Goal: Information Seeking & Learning: Check status

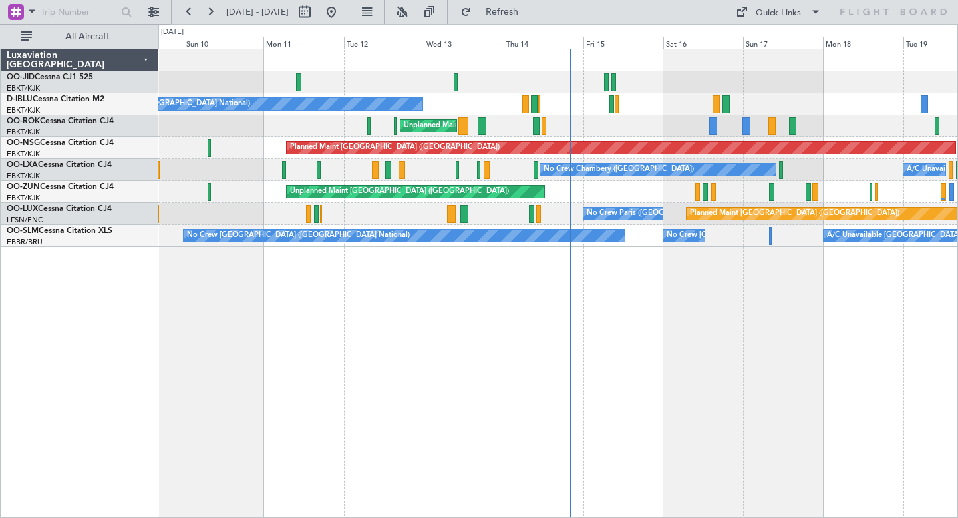
click at [426, 406] on div "No Crew [GEOGRAPHIC_DATA] ([GEOGRAPHIC_DATA] National) Unplanned Maint [GEOGRAP…" at bounding box center [558, 283] width 800 height 469
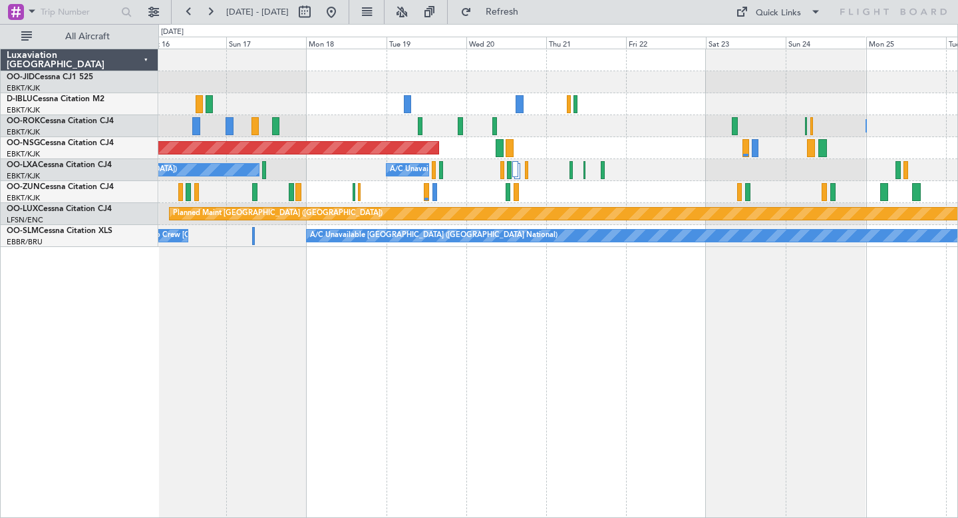
click at [441, 370] on div "Owner [GEOGRAPHIC_DATA]-[GEOGRAPHIC_DATA] Planned Maint [GEOGRAPHIC_DATA] ([GEO…" at bounding box center [558, 283] width 800 height 469
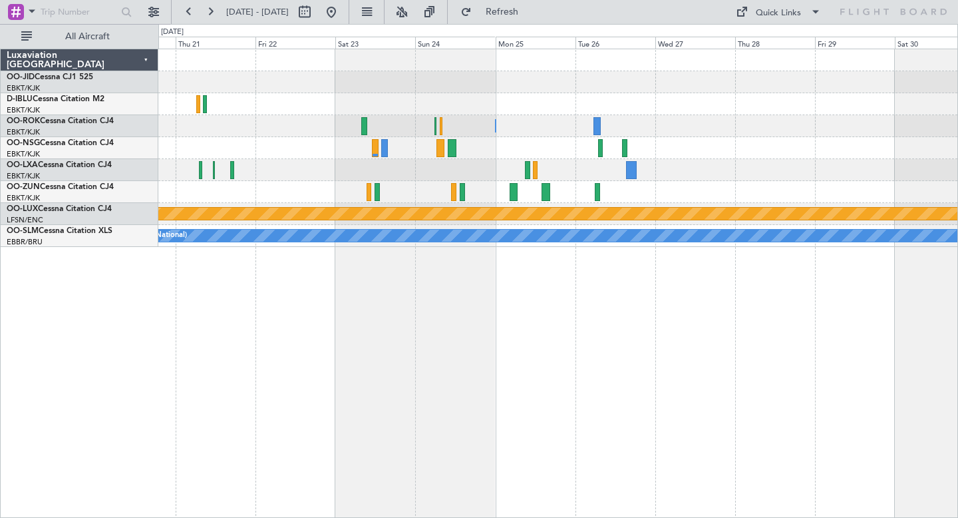
click at [540, 326] on div "Owner [GEOGRAPHIC_DATA]-[GEOGRAPHIC_DATA] Planned Maint [GEOGRAPHIC_DATA] ([GEO…" at bounding box center [558, 283] width 800 height 469
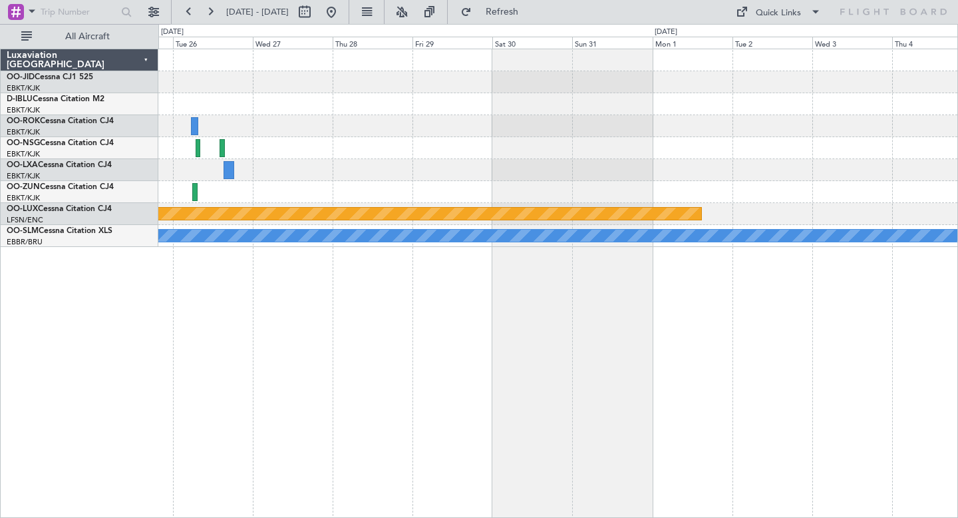
click at [605, 338] on div "Owner [GEOGRAPHIC_DATA]-[GEOGRAPHIC_DATA] Planned Maint [GEOGRAPHIC_DATA] ([GEO…" at bounding box center [479, 271] width 958 height 494
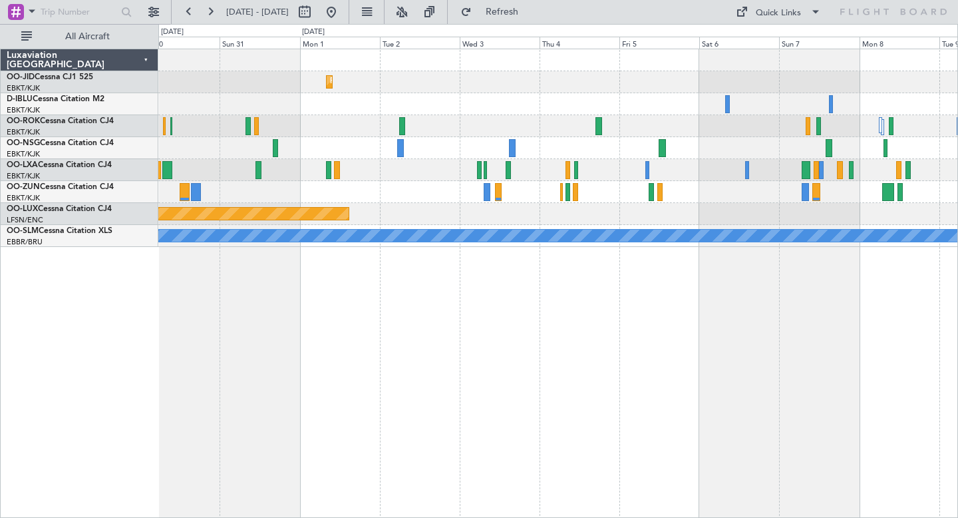
click at [652, 314] on div "Planned Maint Kortrijk-[GEOGRAPHIC_DATA] Owner [GEOGRAPHIC_DATA]-[GEOGRAPHIC_DA…" at bounding box center [558, 283] width 800 height 469
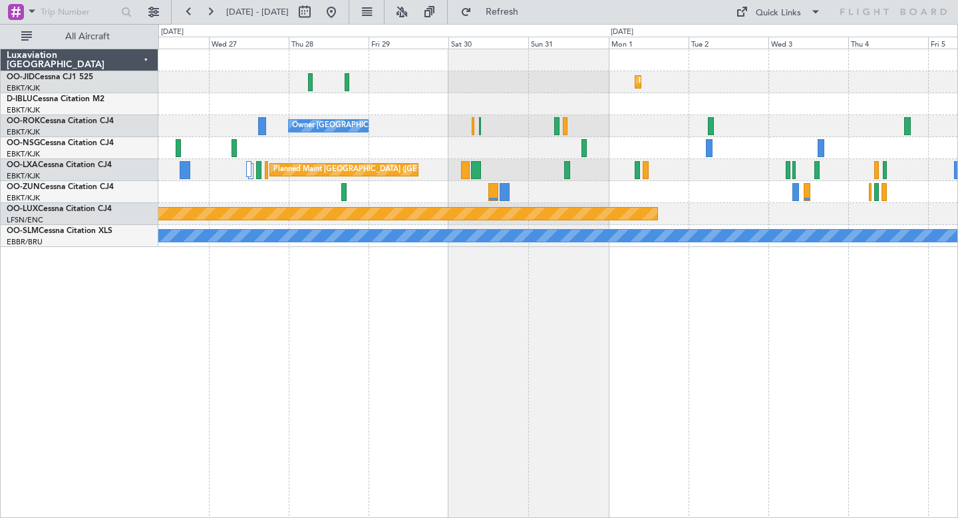
click at [677, 319] on div "Planned Maint Kortrijk-[GEOGRAPHIC_DATA] Owner [GEOGRAPHIC_DATA]-[GEOGRAPHIC_DA…" at bounding box center [558, 283] width 800 height 469
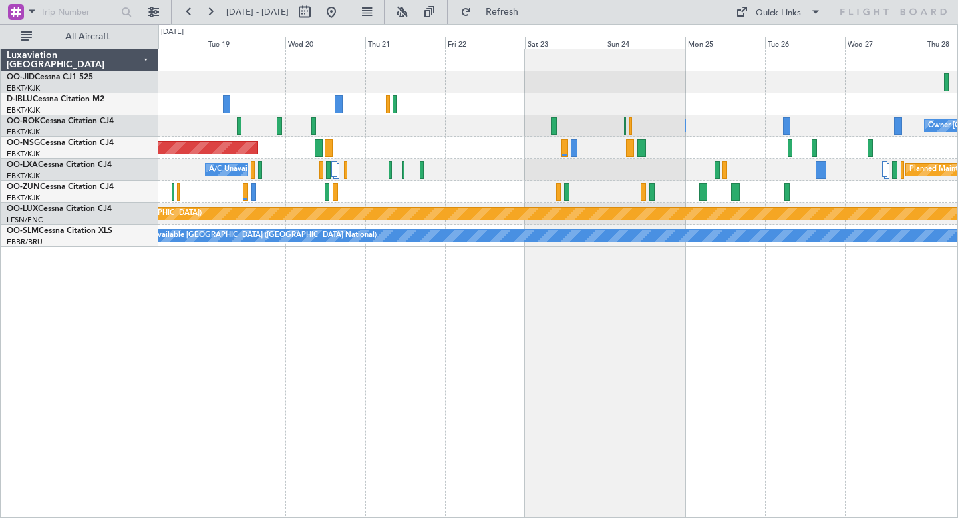
click at [647, 339] on div "Owner [GEOGRAPHIC_DATA]-[GEOGRAPHIC_DATA] Owner [GEOGRAPHIC_DATA]-[GEOGRAPHIC_D…" at bounding box center [558, 283] width 800 height 469
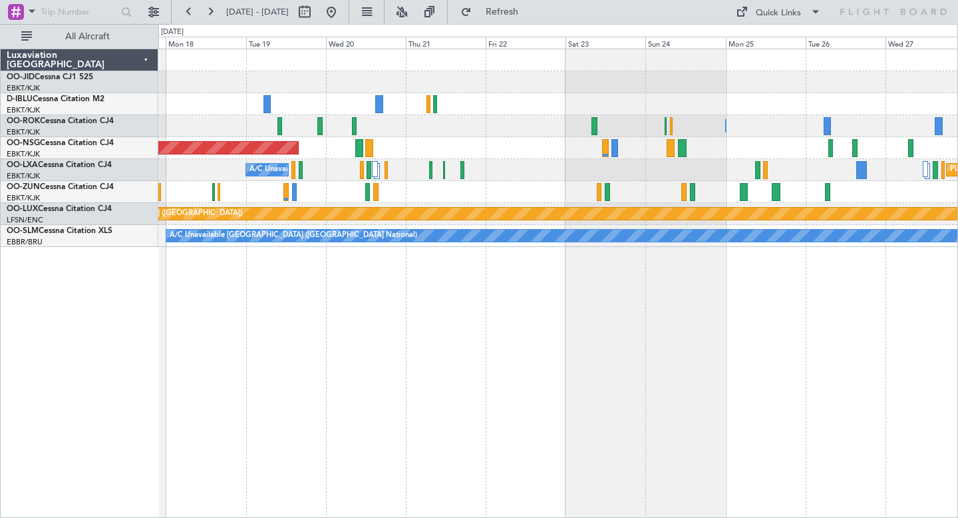
click at [773, 357] on div "Owner [GEOGRAPHIC_DATA]-[GEOGRAPHIC_DATA] Owner [GEOGRAPHIC_DATA]-[GEOGRAPHIC_D…" at bounding box center [558, 283] width 800 height 469
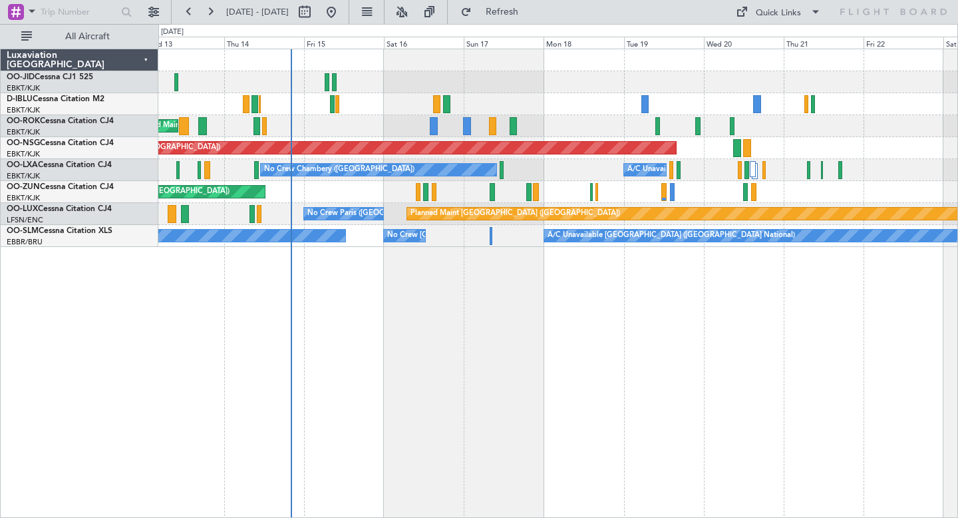
click at [294, 133] on div "No Crew [GEOGRAPHIC_DATA] ([GEOGRAPHIC_DATA] National) Unplanned Maint [GEOGRAP…" at bounding box center [557, 148] width 799 height 198
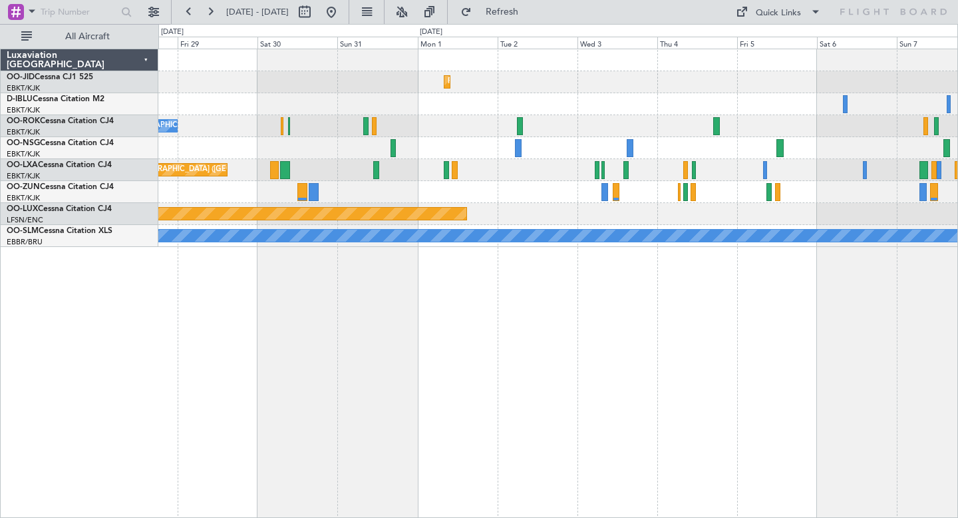
click at [454, 121] on div "Planned Maint Kortrijk-[GEOGRAPHIC_DATA] Owner [GEOGRAPHIC_DATA]-[GEOGRAPHIC_DA…" at bounding box center [557, 148] width 799 height 198
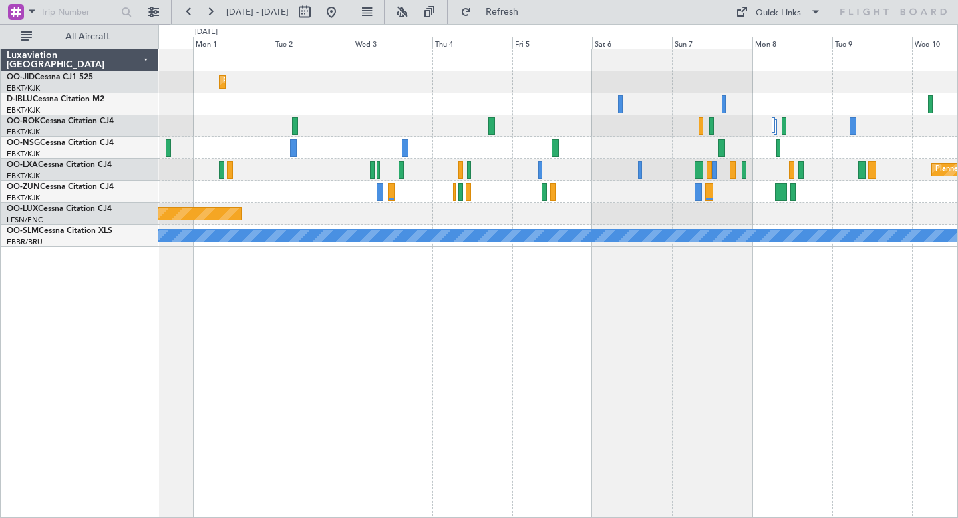
click at [446, 369] on div "Planned Maint Kortrijk-[GEOGRAPHIC_DATA] Planned Maint [GEOGRAPHIC_DATA]-[GEOGR…" at bounding box center [558, 283] width 800 height 469
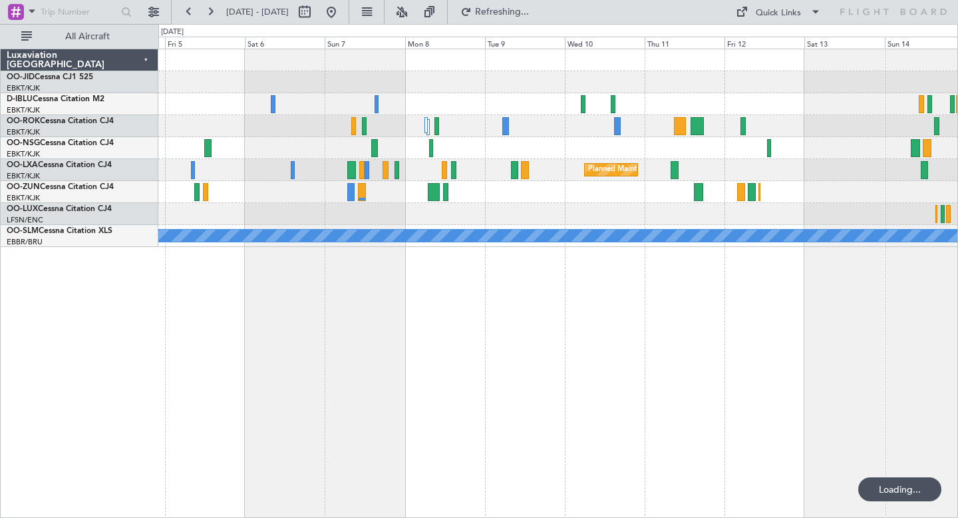
click at [510, 367] on div "Planned Maint Kortrijk-[GEOGRAPHIC_DATA] Planned Maint [GEOGRAPHIC_DATA]-[GEOGR…" at bounding box center [558, 283] width 800 height 469
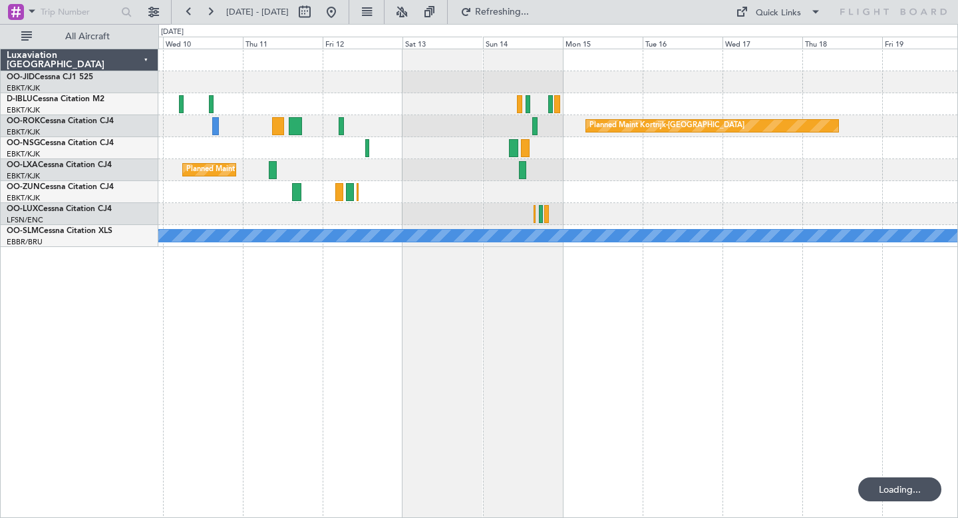
click at [516, 349] on div "Planned Maint Kortrijk-[GEOGRAPHIC_DATA] Planned Maint [GEOGRAPHIC_DATA]-[GEOGR…" at bounding box center [558, 283] width 800 height 469
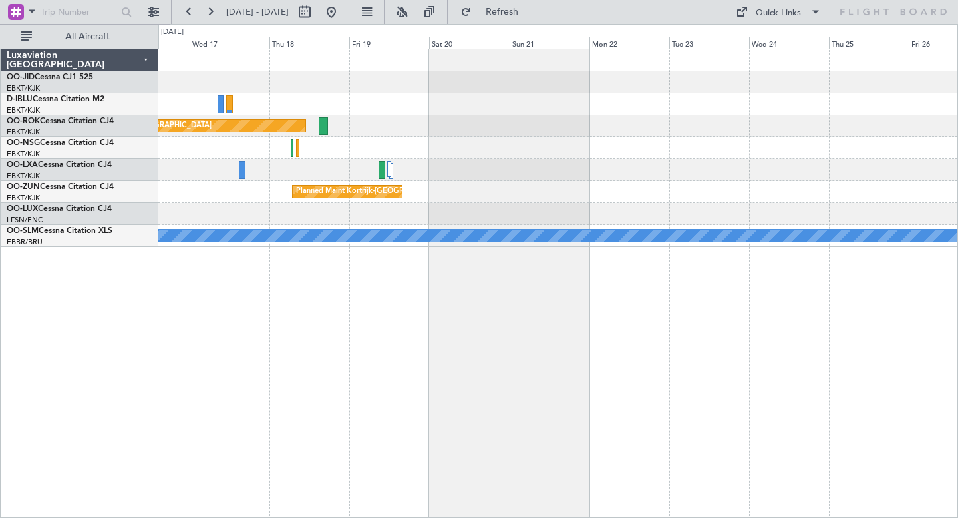
click at [472, 365] on div "Planned Maint Kortrijk-[GEOGRAPHIC_DATA] Planned Maint [GEOGRAPHIC_DATA]-[GEOGR…" at bounding box center [558, 283] width 800 height 469
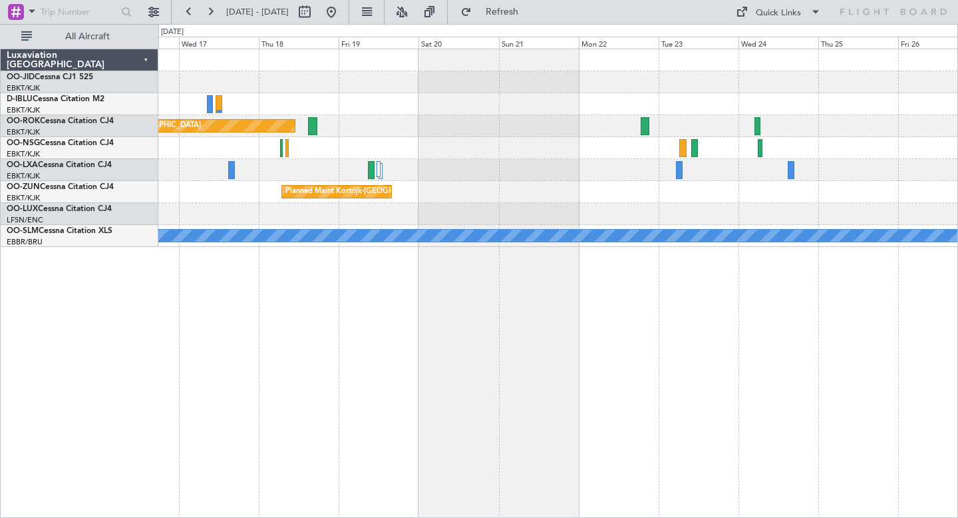
click at [500, 364] on div "Planned Maint Kortrijk-[GEOGRAPHIC_DATA] Planned Maint [GEOGRAPHIC_DATA]-[GEOGR…" at bounding box center [558, 283] width 800 height 469
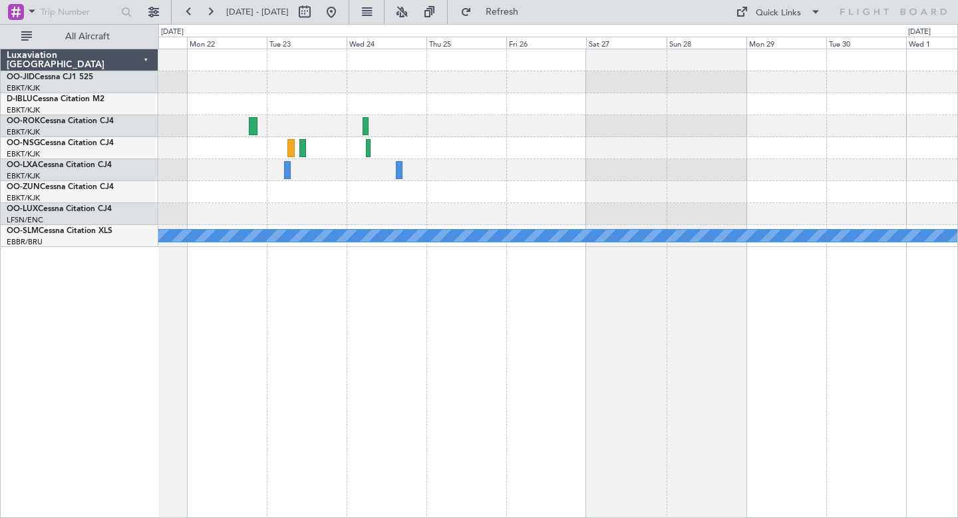
click at [474, 381] on div "Planned Maint Kortrijk-[GEOGRAPHIC_DATA] A/C Unavailable [GEOGRAPHIC_DATA] ([GE…" at bounding box center [558, 283] width 800 height 469
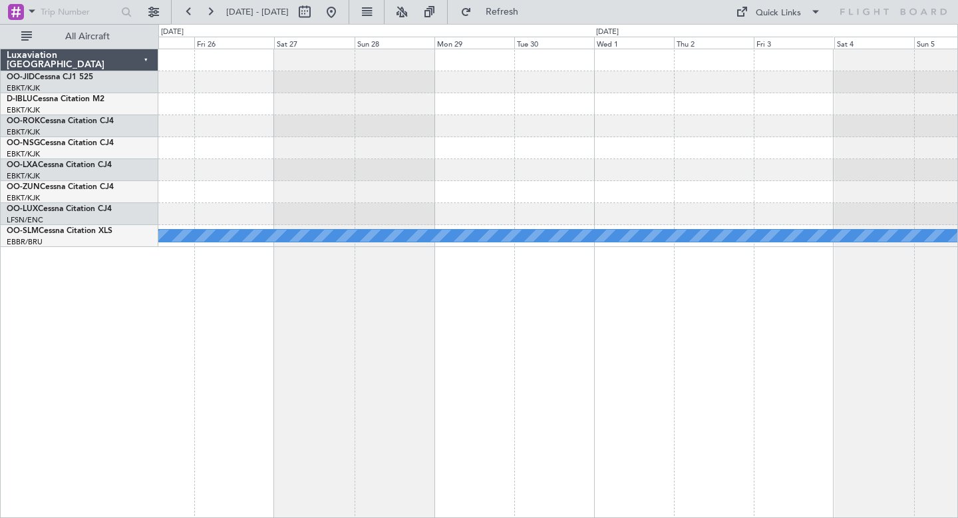
click at [534, 349] on div "A/C Unavailable [GEOGRAPHIC_DATA] ([GEOGRAPHIC_DATA] National)" at bounding box center [558, 283] width 800 height 469
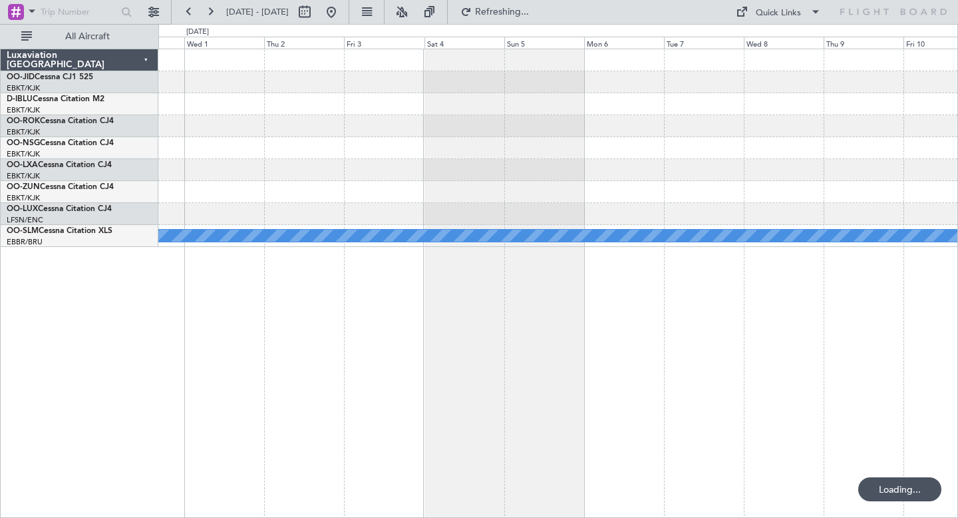
click at [641, 345] on div "A/C Unavailable [GEOGRAPHIC_DATA] ([GEOGRAPHIC_DATA] National)" at bounding box center [558, 283] width 800 height 469
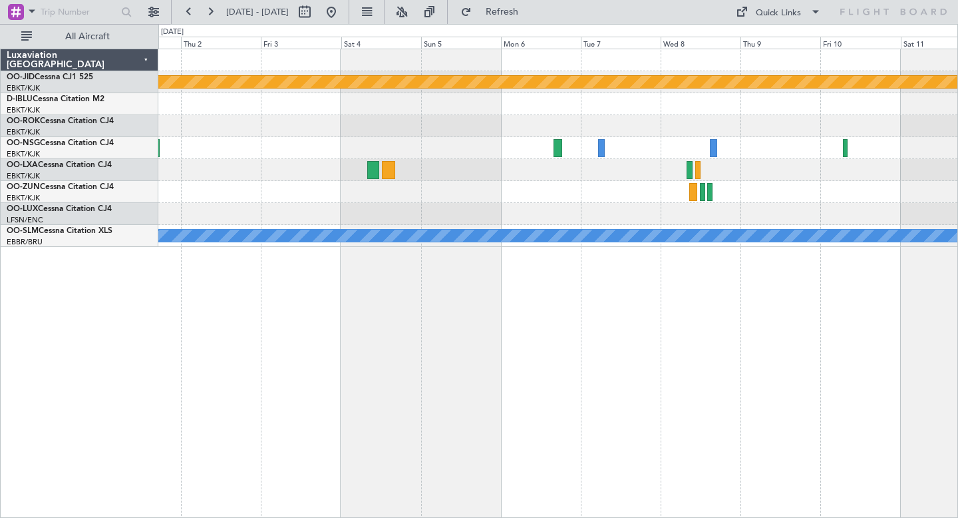
click at [699, 192] on div at bounding box center [557, 192] width 799 height 22
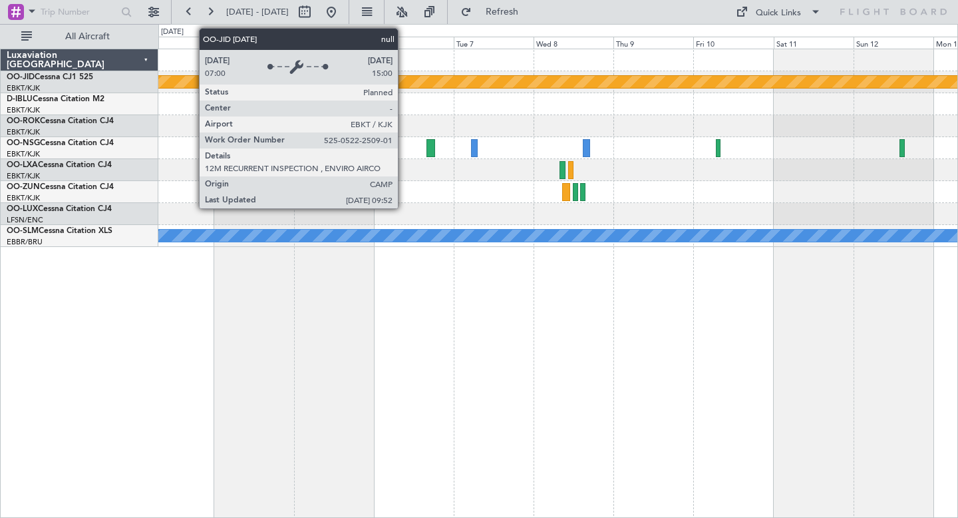
click at [404, 84] on div "null [GEOGRAPHIC_DATA]-[GEOGRAPHIC_DATA]" at bounding box center [677, 82] width 2158 height 12
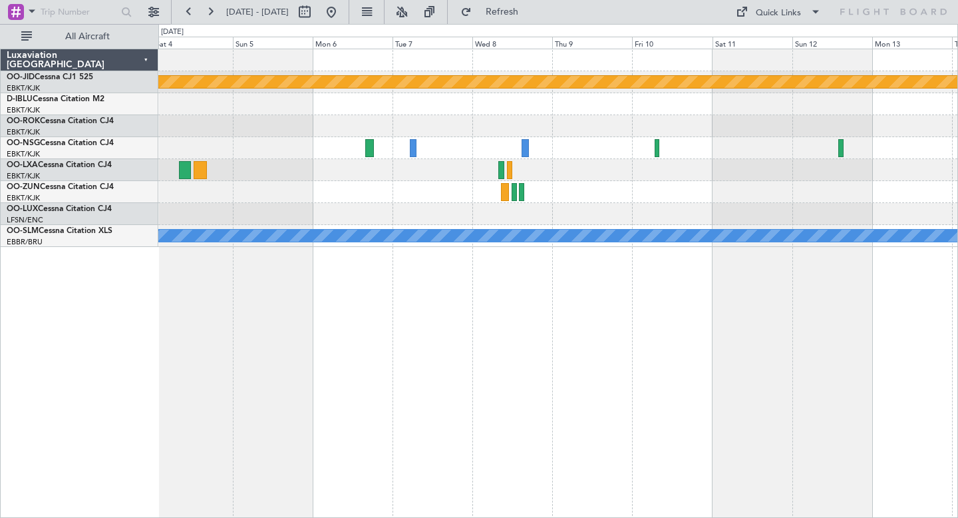
click at [383, 343] on div "null [GEOGRAPHIC_DATA]-[GEOGRAPHIC_DATA] Planned Maint [GEOGRAPHIC_DATA] ([GEOG…" at bounding box center [558, 283] width 800 height 469
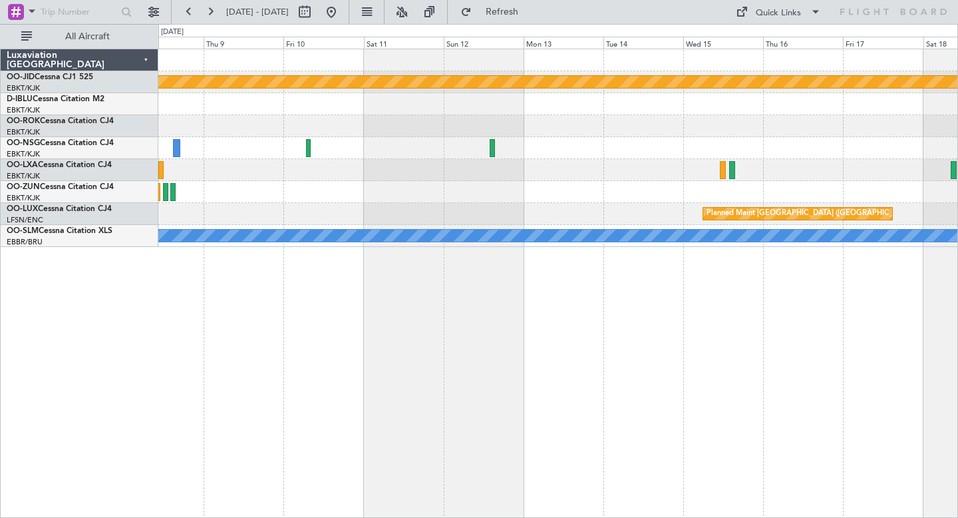
click at [492, 323] on div "null [GEOGRAPHIC_DATA]-[GEOGRAPHIC_DATA] Planned Maint [GEOGRAPHIC_DATA] ([GEOG…" at bounding box center [558, 283] width 800 height 469
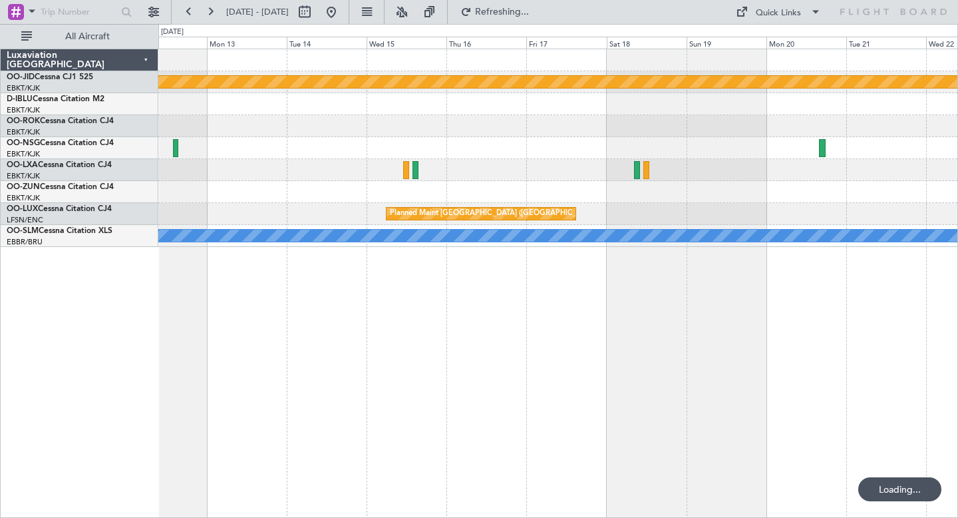
click at [536, 386] on div "null [GEOGRAPHIC_DATA]-[GEOGRAPHIC_DATA] Planned Maint [GEOGRAPHIC_DATA] ([GEOG…" at bounding box center [558, 283] width 800 height 469
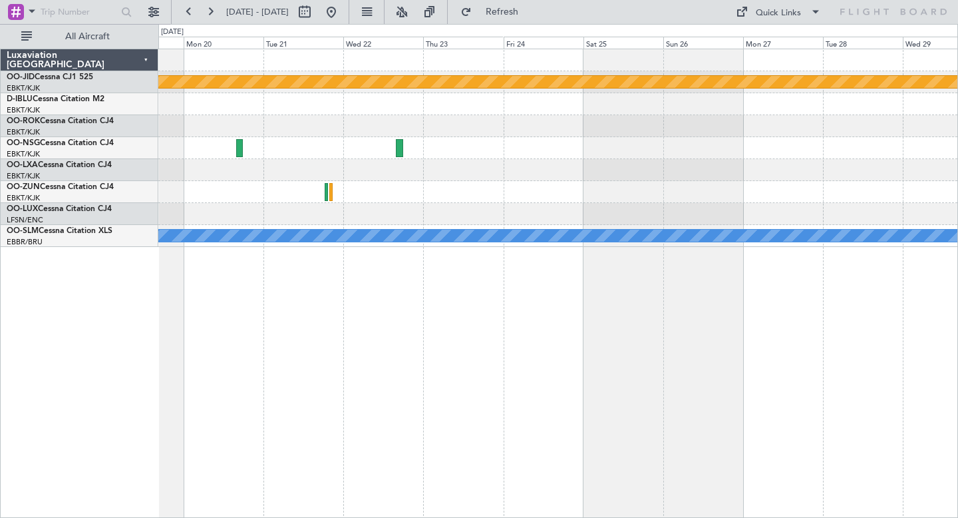
click at [350, 320] on div "null [GEOGRAPHIC_DATA]-[GEOGRAPHIC_DATA] Planned Maint [GEOGRAPHIC_DATA] ([GEOG…" at bounding box center [558, 283] width 800 height 469
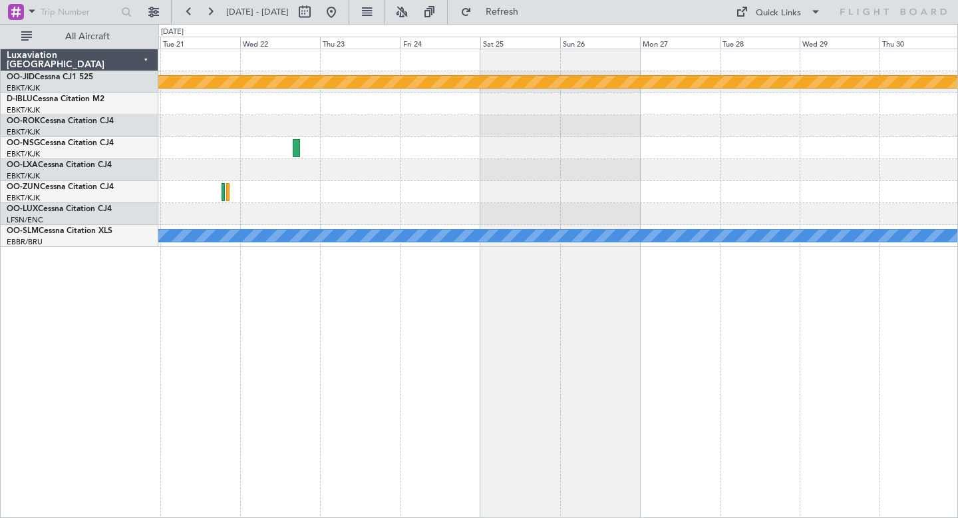
click at [438, 331] on div "null [GEOGRAPHIC_DATA]-[GEOGRAPHIC_DATA] A/C Unavailable [GEOGRAPHIC_DATA] ([GE…" at bounding box center [558, 283] width 800 height 469
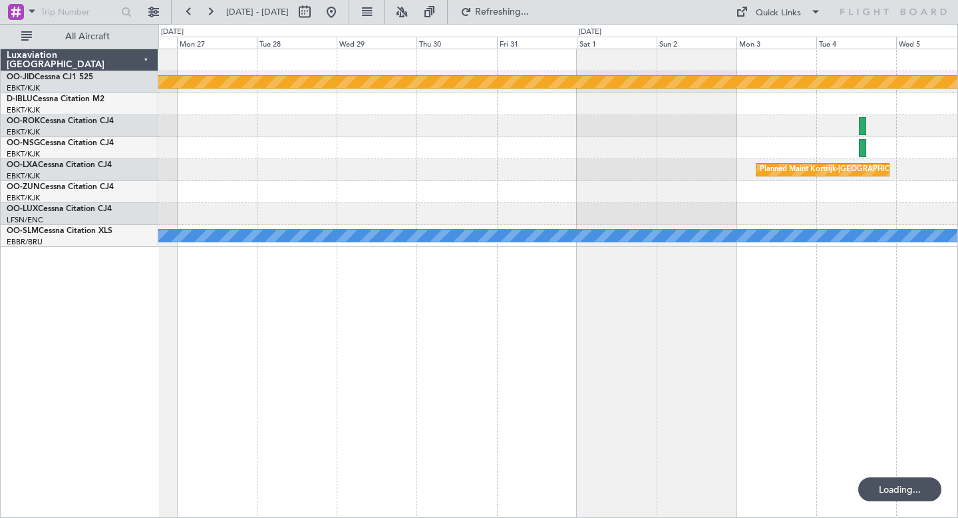
click at [737, 331] on div "null [GEOGRAPHIC_DATA]-[GEOGRAPHIC_DATA] Planned Maint [GEOGRAPHIC_DATA]-[GEOGR…" at bounding box center [558, 283] width 800 height 469
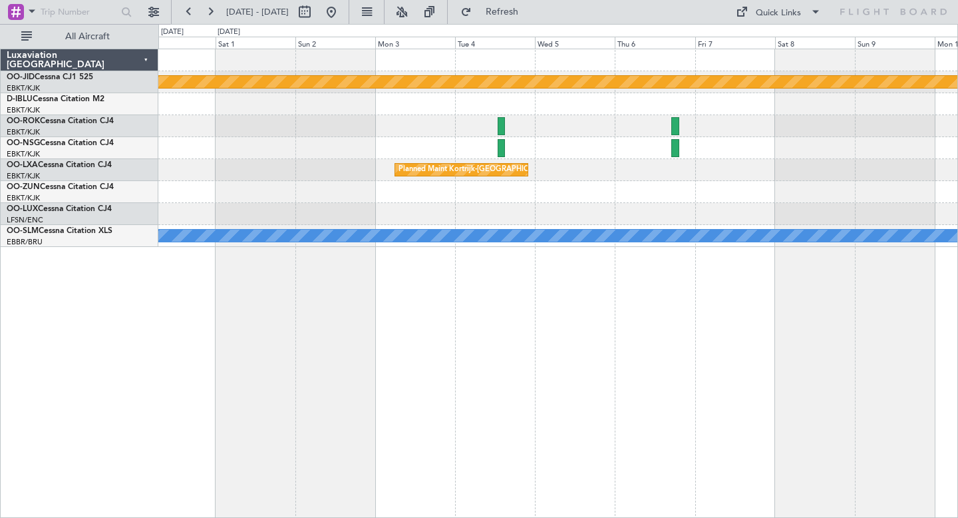
click at [571, 140] on div at bounding box center [557, 148] width 799 height 22
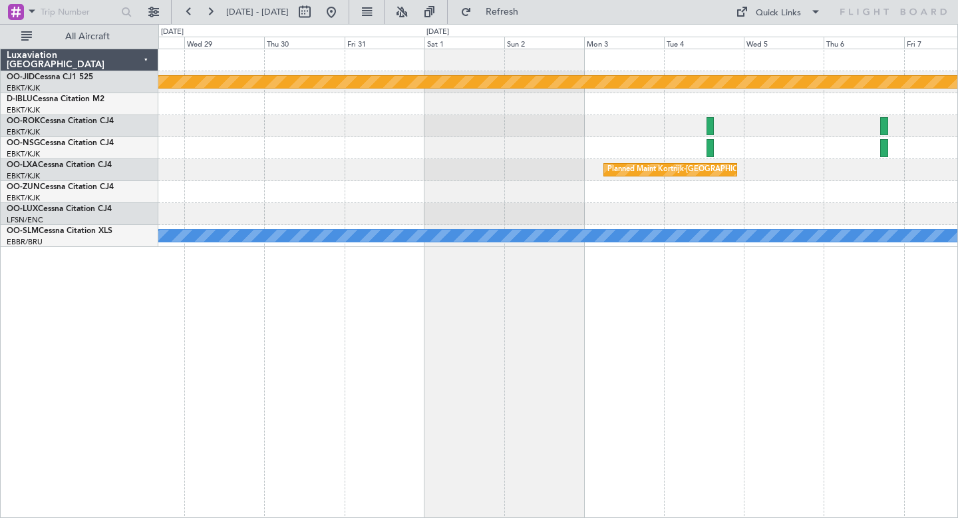
click at [659, 212] on div at bounding box center [557, 214] width 799 height 22
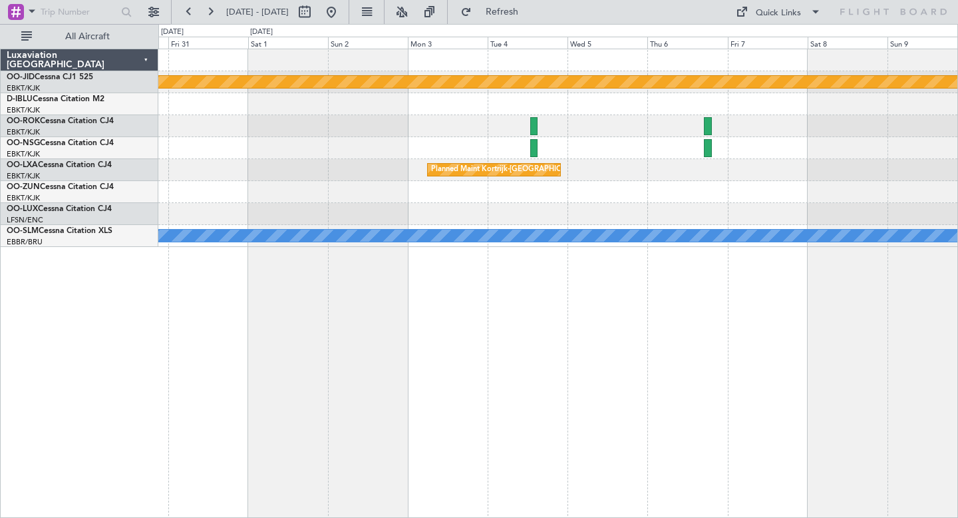
click at [285, 338] on div "null [GEOGRAPHIC_DATA]-[GEOGRAPHIC_DATA] Planned Maint [GEOGRAPHIC_DATA]-[GEOGR…" at bounding box center [558, 283] width 800 height 469
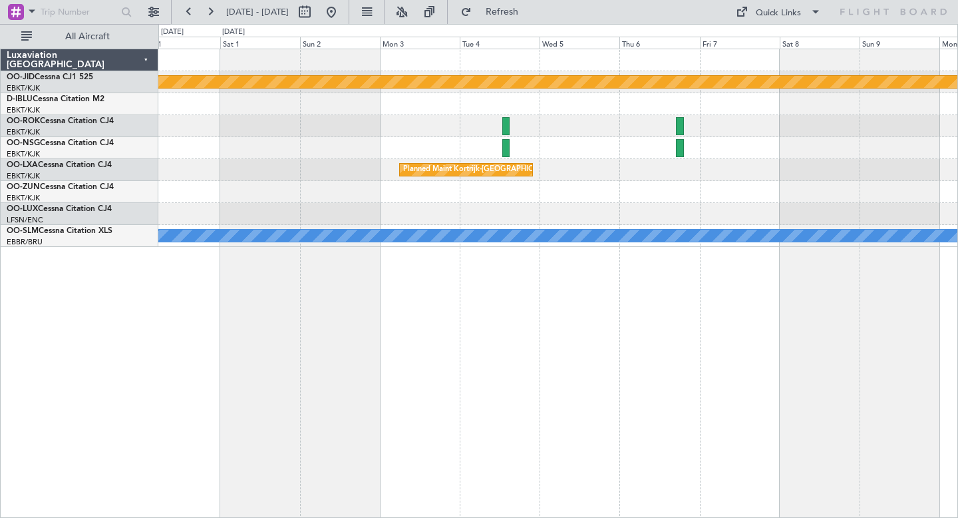
click at [837, 372] on div "null [GEOGRAPHIC_DATA]-[GEOGRAPHIC_DATA] Planned Maint [GEOGRAPHIC_DATA]-[GEOGR…" at bounding box center [558, 283] width 800 height 469
click at [337, 341] on div "null [GEOGRAPHIC_DATA]-[GEOGRAPHIC_DATA] Planned Maint [GEOGRAPHIC_DATA]-[GEOGR…" at bounding box center [558, 283] width 800 height 469
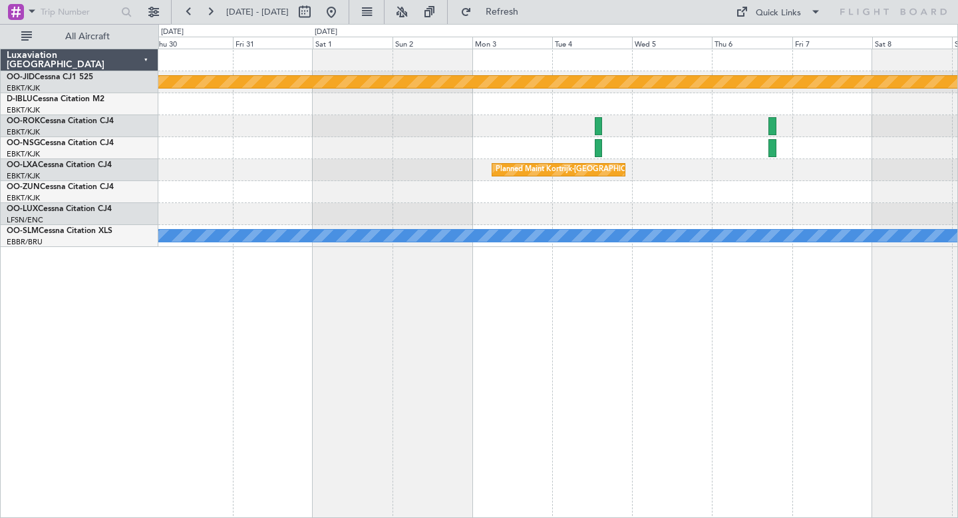
click at [790, 339] on div "null [GEOGRAPHIC_DATA]-[GEOGRAPHIC_DATA] Planned Maint [GEOGRAPHIC_DATA]-[GEOGR…" at bounding box center [558, 283] width 800 height 469
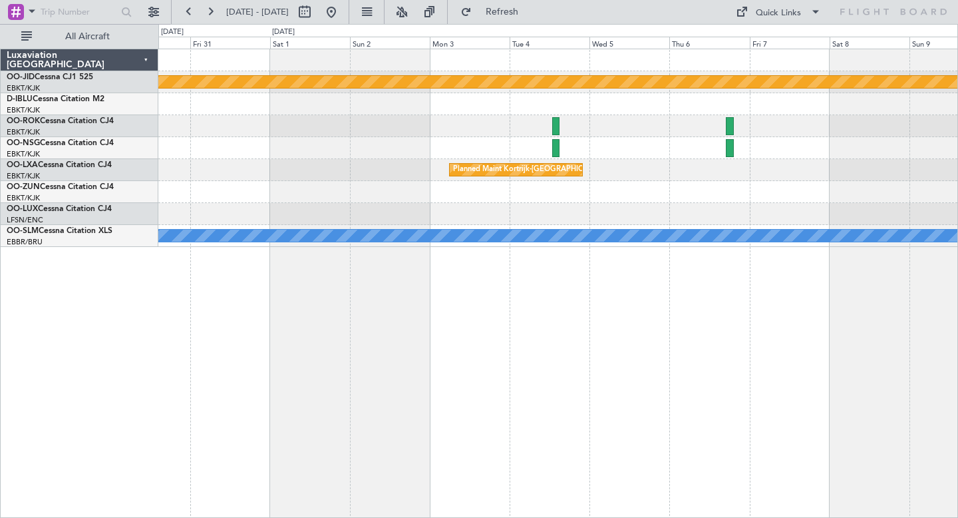
click at [359, 182] on div "null [GEOGRAPHIC_DATA]-[GEOGRAPHIC_DATA] Planned Maint [GEOGRAPHIC_DATA]-[GEOGR…" at bounding box center [557, 148] width 799 height 198
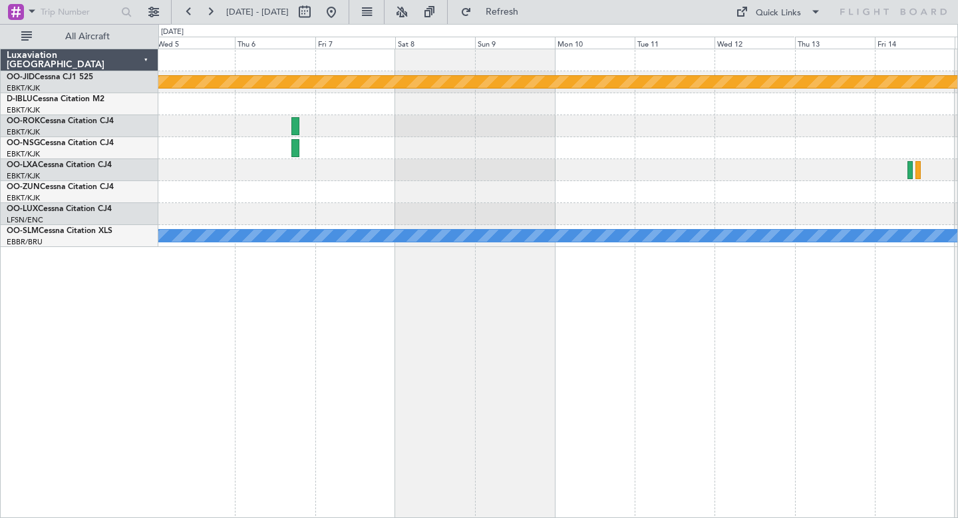
click at [494, 150] on div at bounding box center [557, 148] width 799 height 22
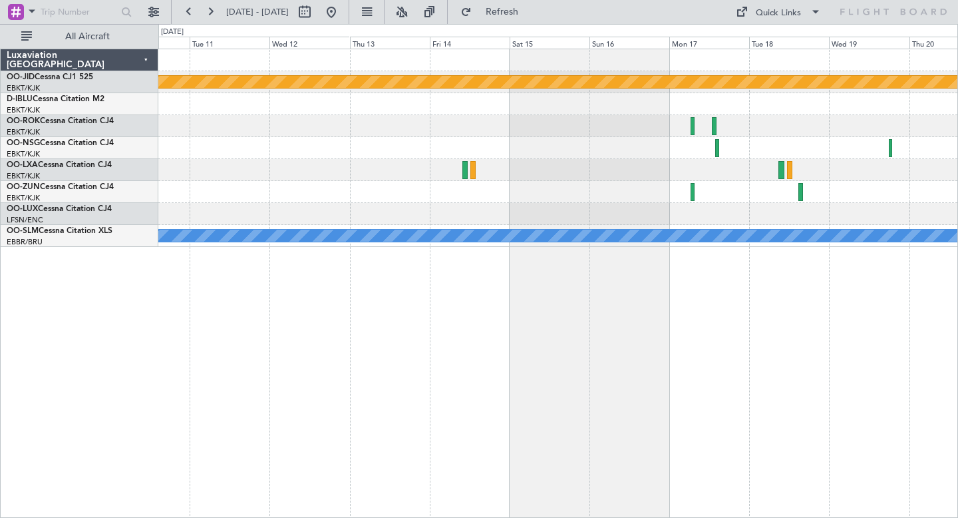
click at [657, 161] on div at bounding box center [557, 170] width 799 height 22
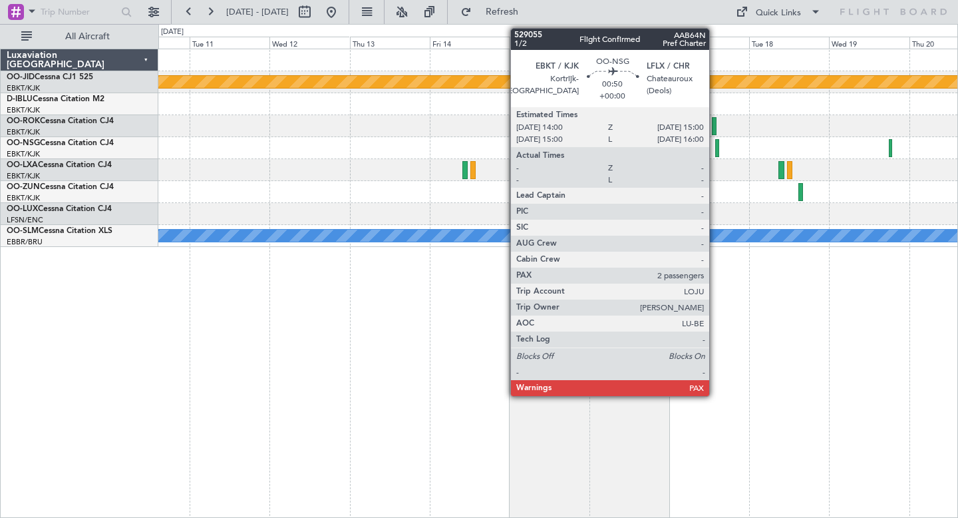
click at [715, 150] on div at bounding box center [717, 148] width 4 height 18
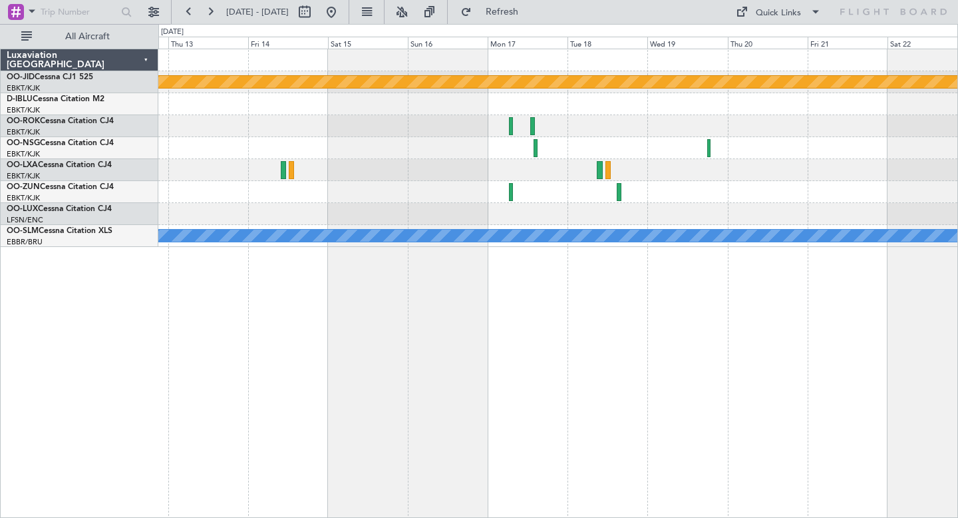
click at [410, 159] on div at bounding box center [557, 170] width 799 height 22
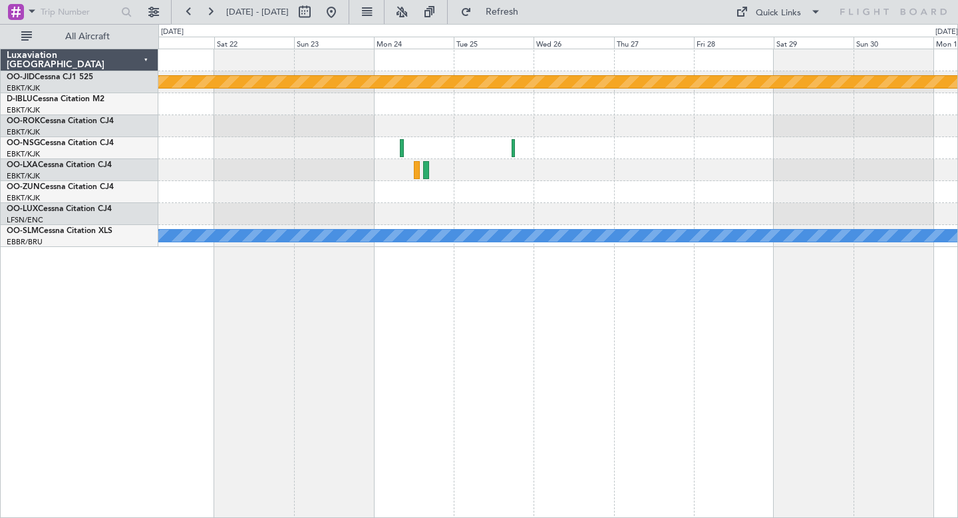
click at [549, 201] on div at bounding box center [557, 192] width 799 height 22
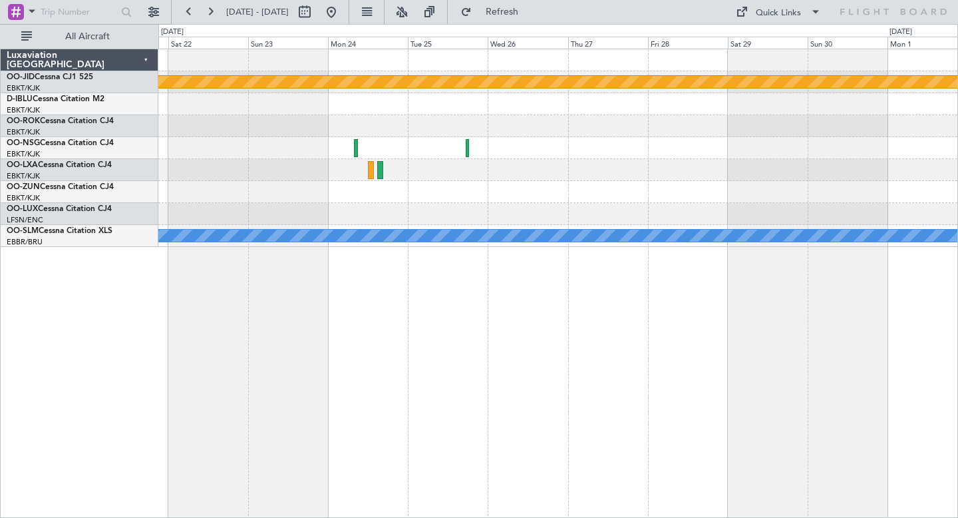
click at [383, 390] on div "null [GEOGRAPHIC_DATA]-[GEOGRAPHIC_DATA] A/C Unavailable [GEOGRAPHIC_DATA] ([GE…" at bounding box center [558, 283] width 800 height 469
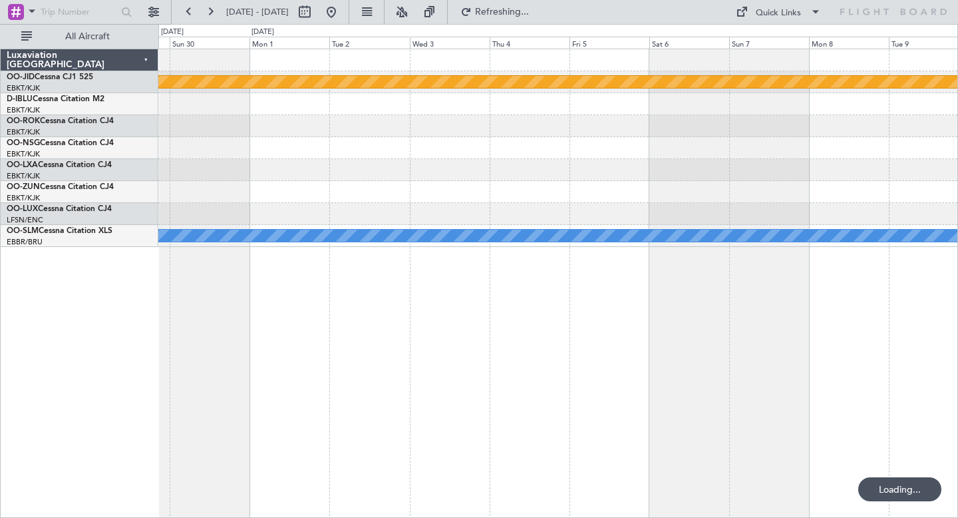
click at [559, 367] on div "null [GEOGRAPHIC_DATA]-[GEOGRAPHIC_DATA] A/C Unavailable [GEOGRAPHIC_DATA] ([GE…" at bounding box center [558, 283] width 800 height 469
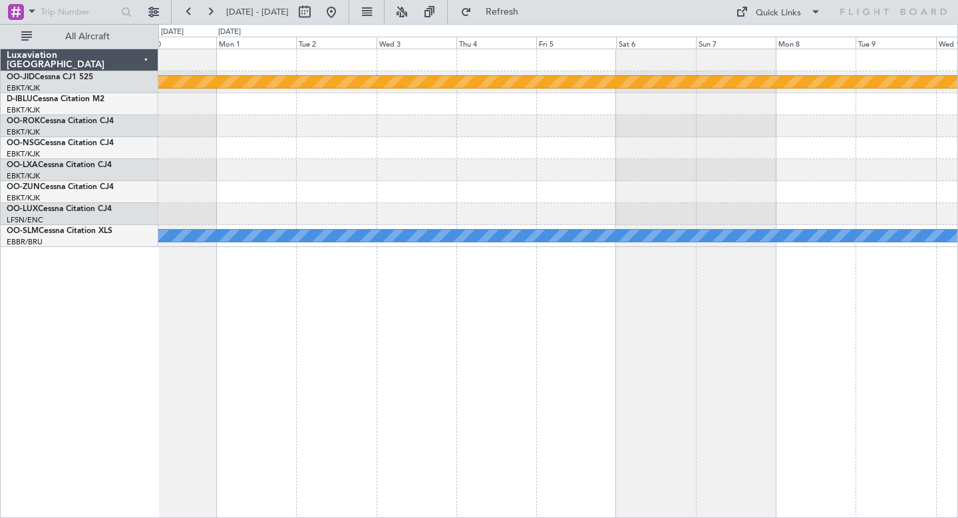
click at [524, 398] on div "null [GEOGRAPHIC_DATA]-[GEOGRAPHIC_DATA] A/C Unavailable [GEOGRAPHIC_DATA] ([GE…" at bounding box center [558, 283] width 800 height 469
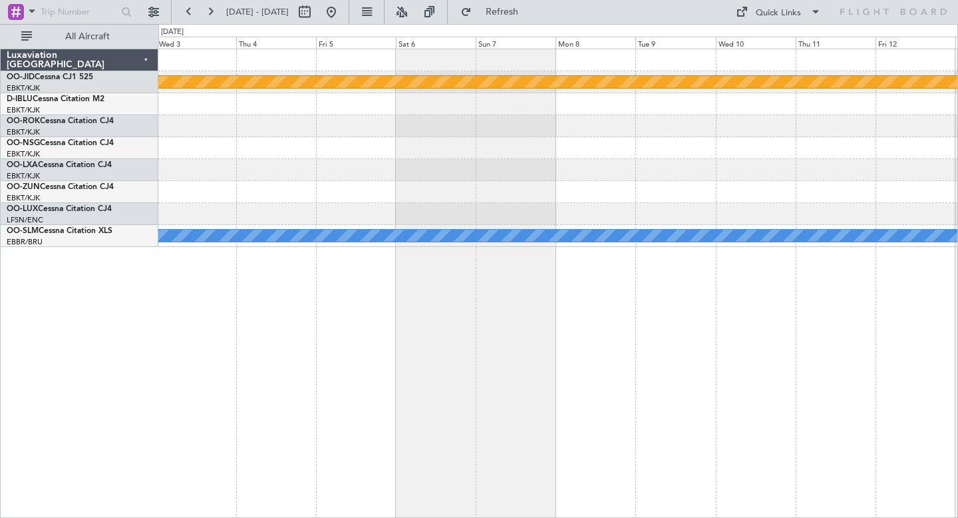
click at [517, 408] on div "null [GEOGRAPHIC_DATA]-[GEOGRAPHIC_DATA] Planned Maint [GEOGRAPHIC_DATA]-[GEOGR…" at bounding box center [558, 283] width 800 height 469
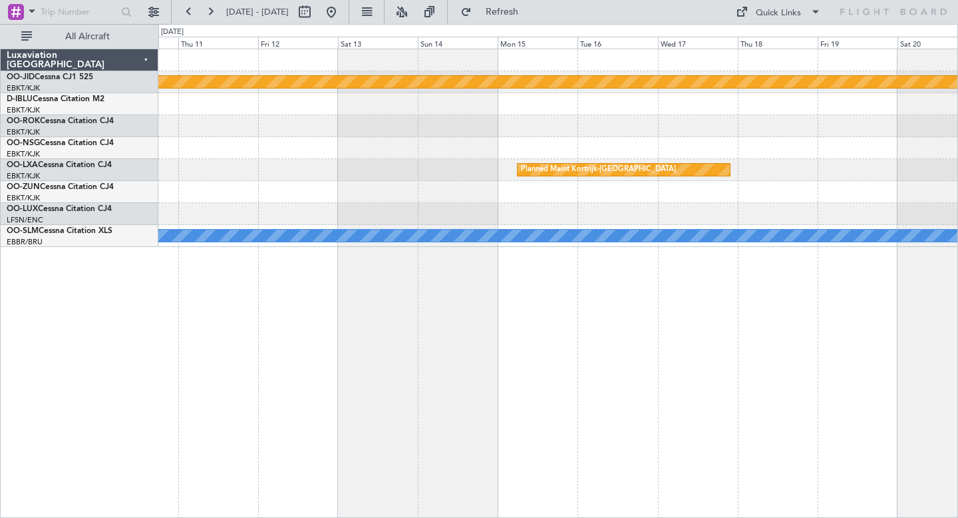
click at [480, 403] on div "null [GEOGRAPHIC_DATA]-[GEOGRAPHIC_DATA] Planned Maint [GEOGRAPHIC_DATA]-[GEOGR…" at bounding box center [558, 283] width 800 height 469
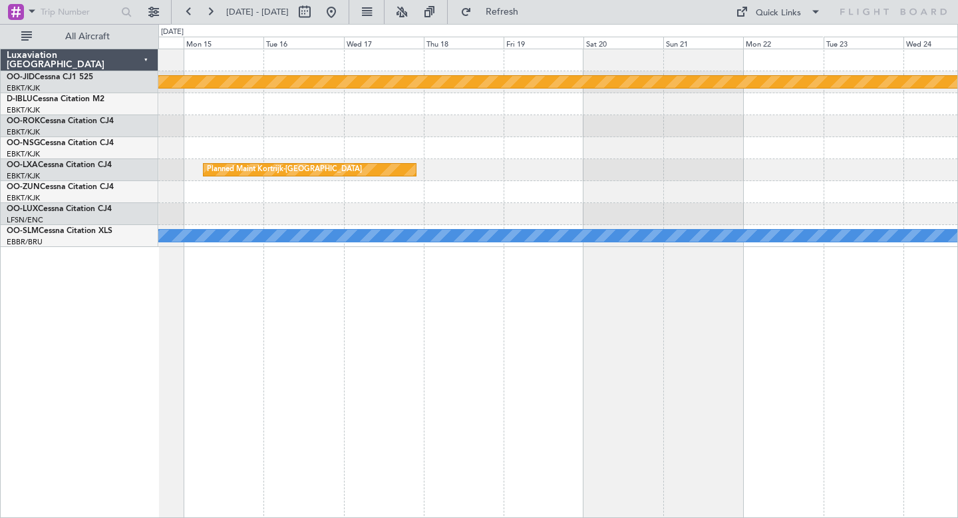
click at [350, 378] on div "null [GEOGRAPHIC_DATA]-[GEOGRAPHIC_DATA] Planned Maint [GEOGRAPHIC_DATA]-[GEOGR…" at bounding box center [558, 283] width 800 height 469
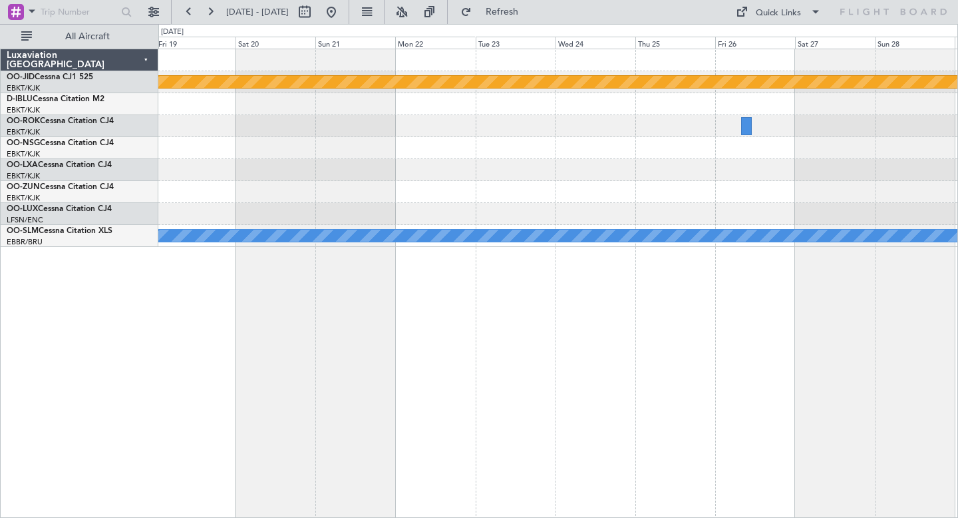
click at [490, 364] on div "null [GEOGRAPHIC_DATA]-[GEOGRAPHIC_DATA] Planned Maint [GEOGRAPHIC_DATA]-[GEOGR…" at bounding box center [558, 283] width 800 height 469
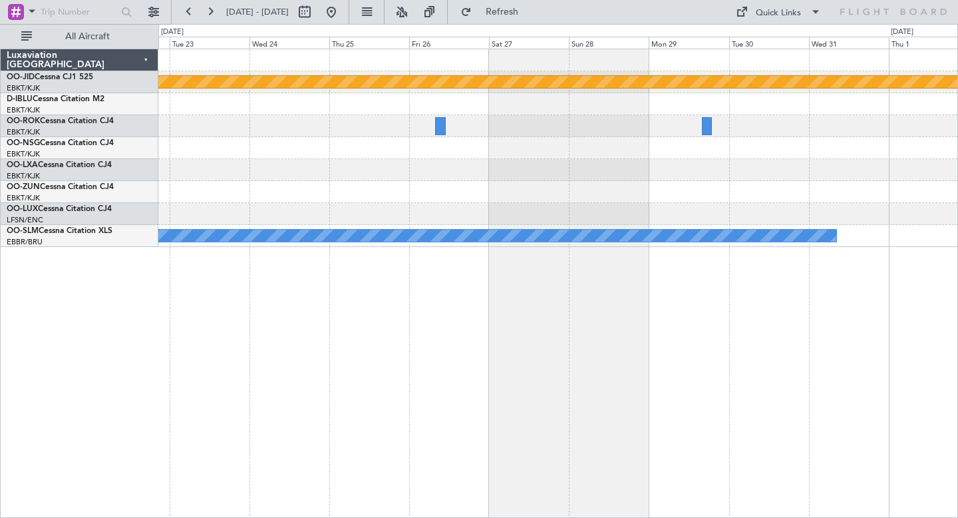
click at [492, 161] on div "null [GEOGRAPHIC_DATA]-[GEOGRAPHIC_DATA] A/C Unavailable [GEOGRAPHIC_DATA] ([GE…" at bounding box center [557, 148] width 799 height 198
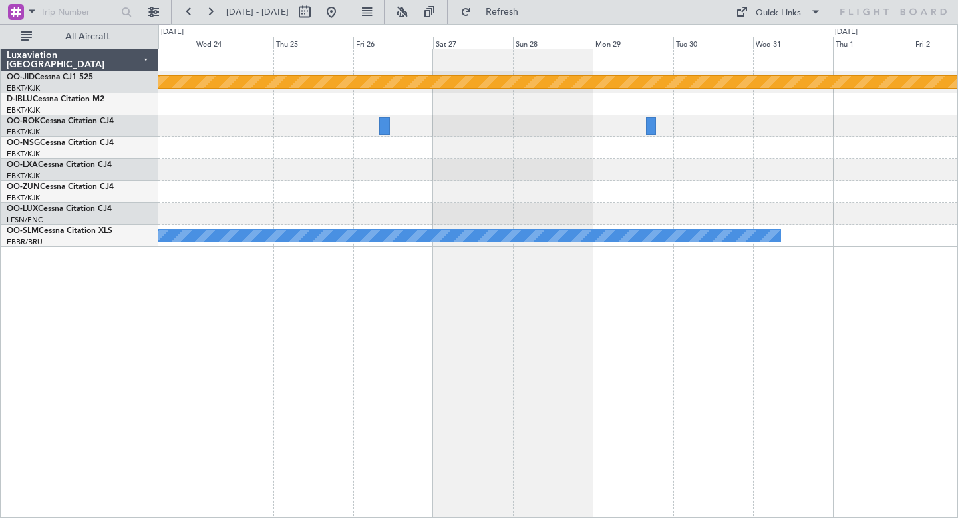
click at [709, 192] on div "null [GEOGRAPHIC_DATA]-[GEOGRAPHIC_DATA] A/C Unavailable [GEOGRAPHIC_DATA] ([GE…" at bounding box center [557, 148] width 799 height 198
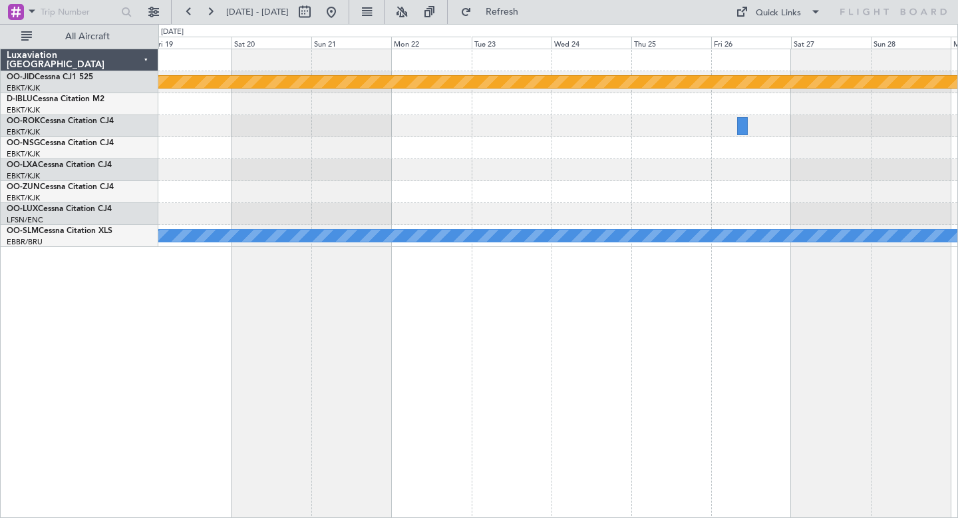
click at [705, 166] on div "null [GEOGRAPHIC_DATA]-[GEOGRAPHIC_DATA] Planned Maint [GEOGRAPHIC_DATA]-[GEOGR…" at bounding box center [557, 148] width 799 height 198
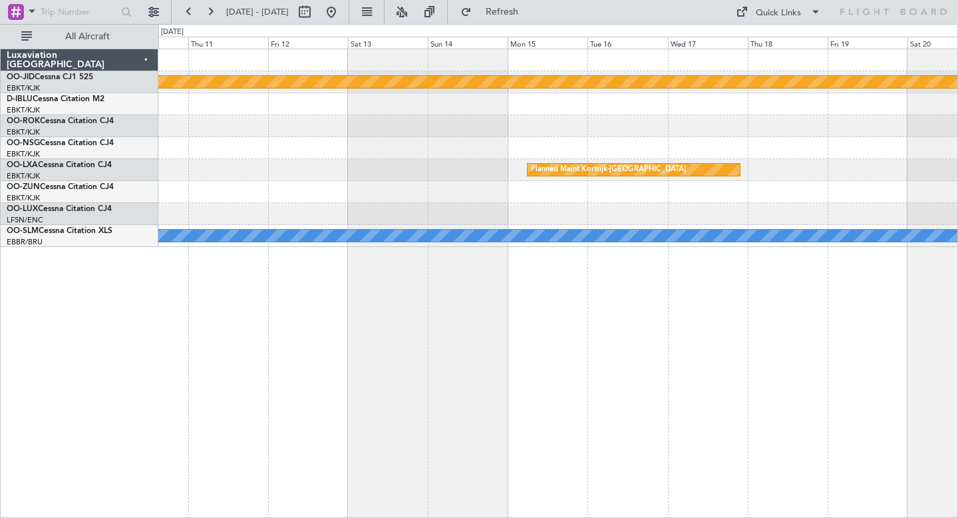
click at [793, 180] on div "Planned Maint Kortrijk-[GEOGRAPHIC_DATA]" at bounding box center [557, 170] width 799 height 22
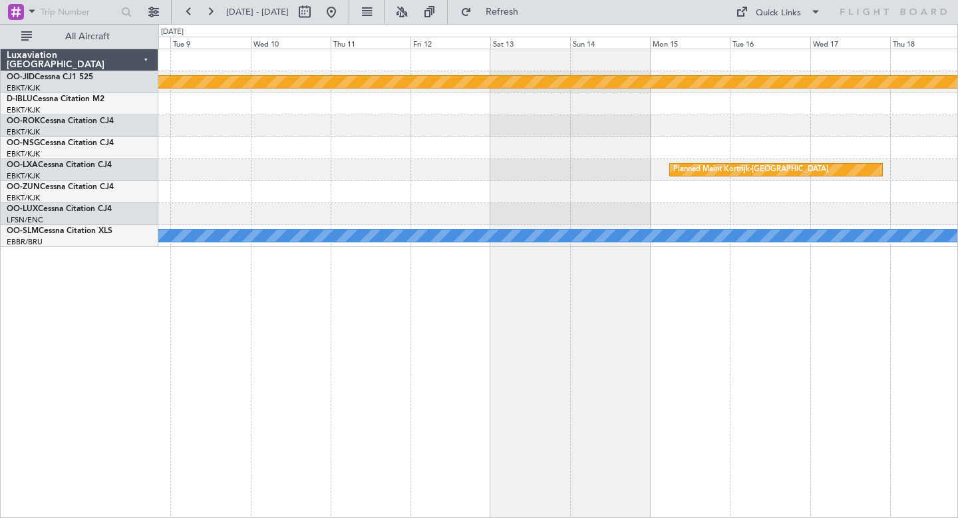
click at [585, 147] on div at bounding box center [557, 148] width 799 height 22
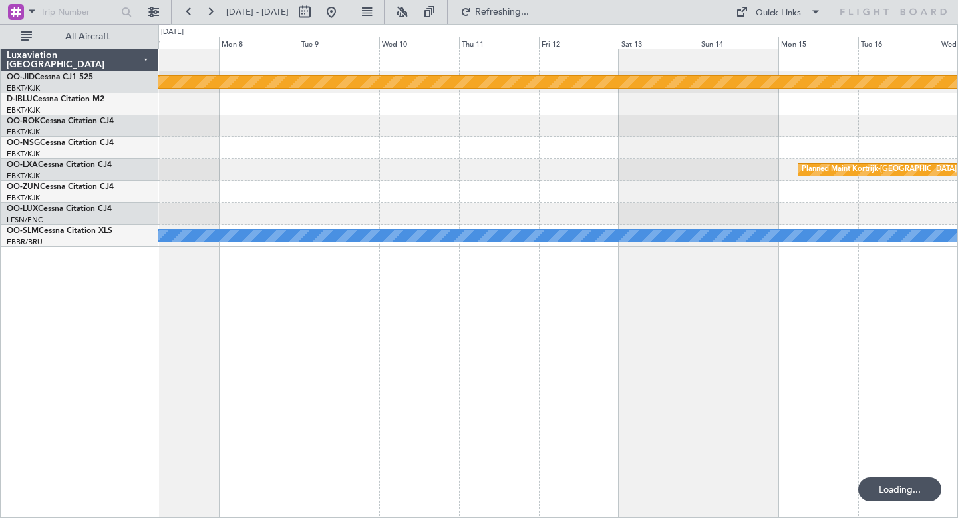
click at [730, 158] on div at bounding box center [557, 148] width 799 height 22
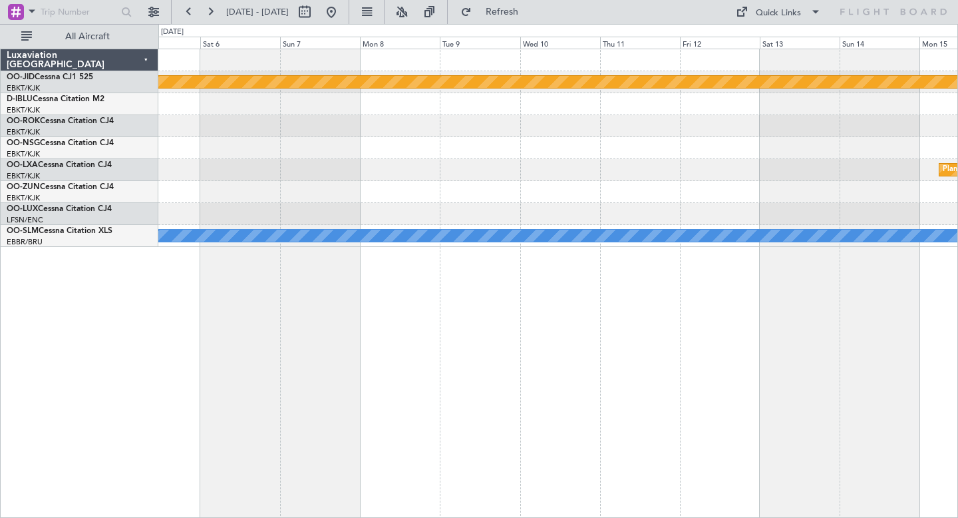
click at [537, 160] on div "Planned Maint Kortrijk-[GEOGRAPHIC_DATA]" at bounding box center [557, 170] width 799 height 22
click at [619, 168] on div "Planned Maint Kortrijk-[GEOGRAPHIC_DATA]" at bounding box center [557, 170] width 799 height 22
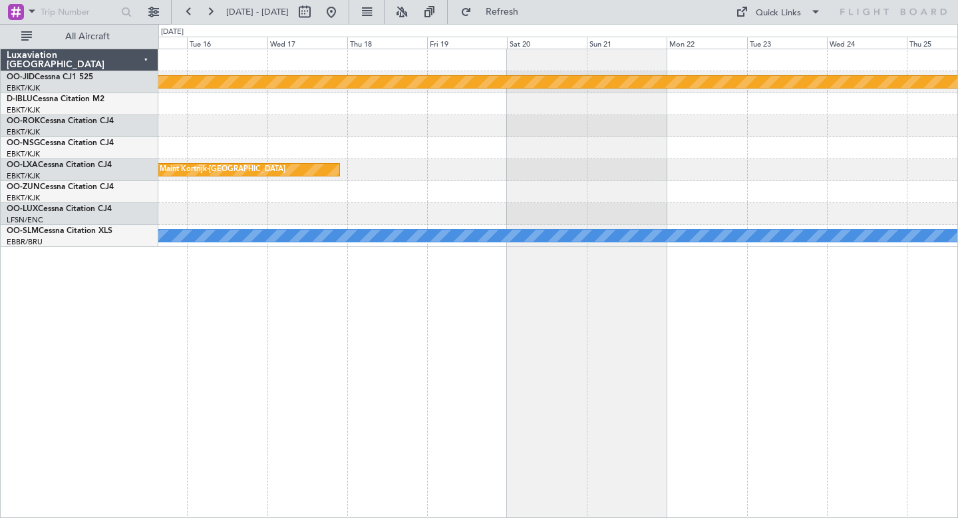
click at [708, 161] on div "Planned Maint Kortrijk-[GEOGRAPHIC_DATA]" at bounding box center [557, 170] width 799 height 22
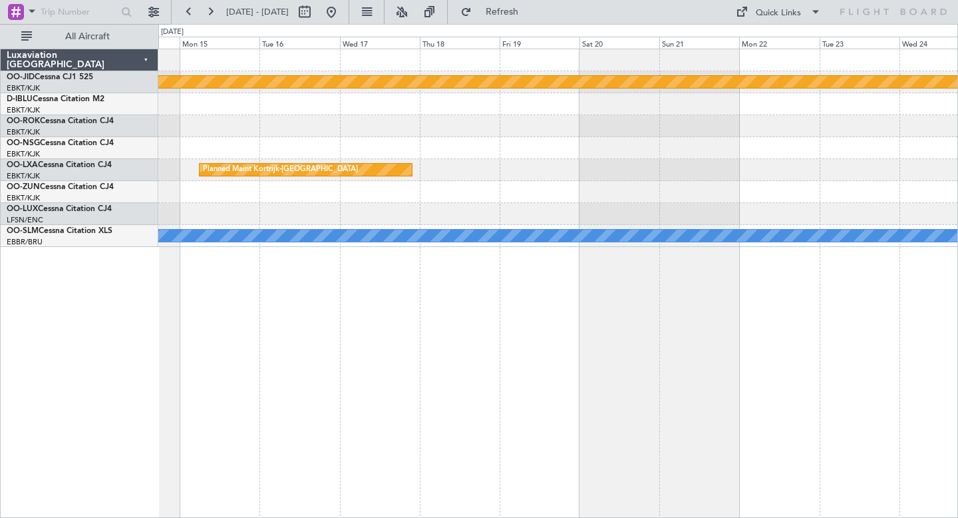
click at [584, 181] on div "null [GEOGRAPHIC_DATA]-[GEOGRAPHIC_DATA] Planned Maint [GEOGRAPHIC_DATA]-[GEOGR…" at bounding box center [557, 148] width 799 height 198
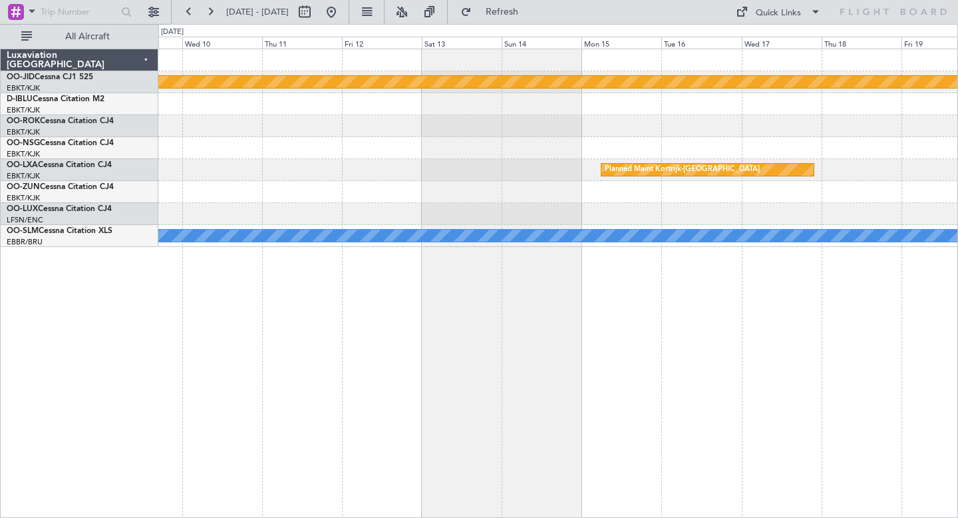
click at [491, 159] on div "Planned Maint Kortrijk-[GEOGRAPHIC_DATA]" at bounding box center [557, 170] width 799 height 22
